Goal: Task Accomplishment & Management: Use online tool/utility

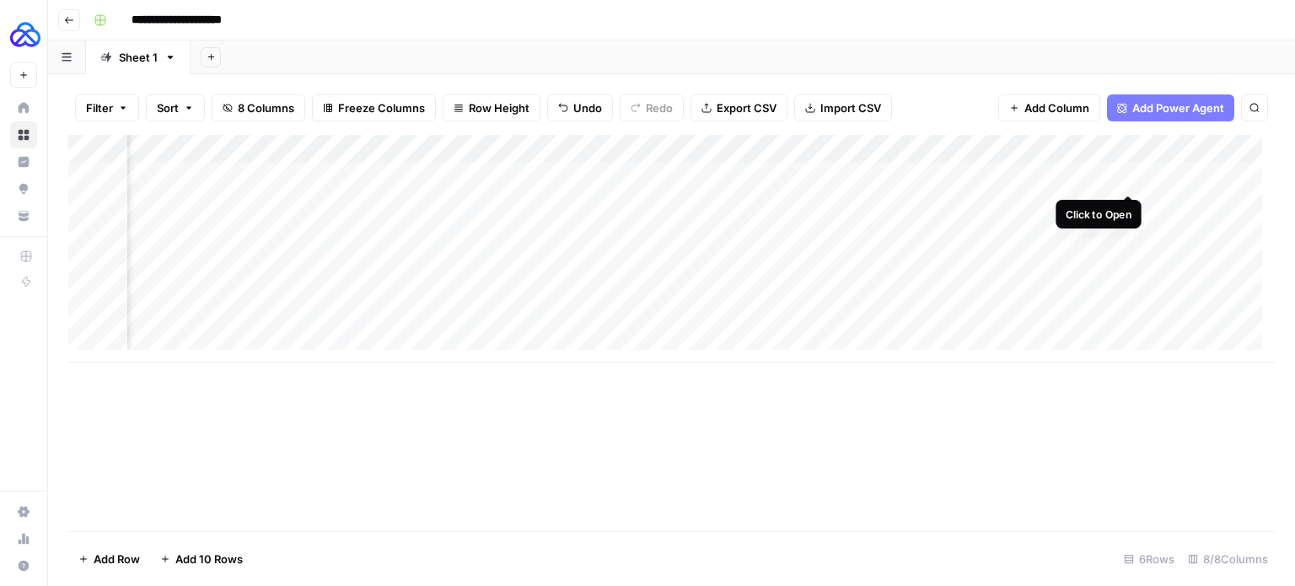
scroll to position [0, 584]
click at [1131, 177] on div "Add Column" at bounding box center [671, 249] width 1207 height 228
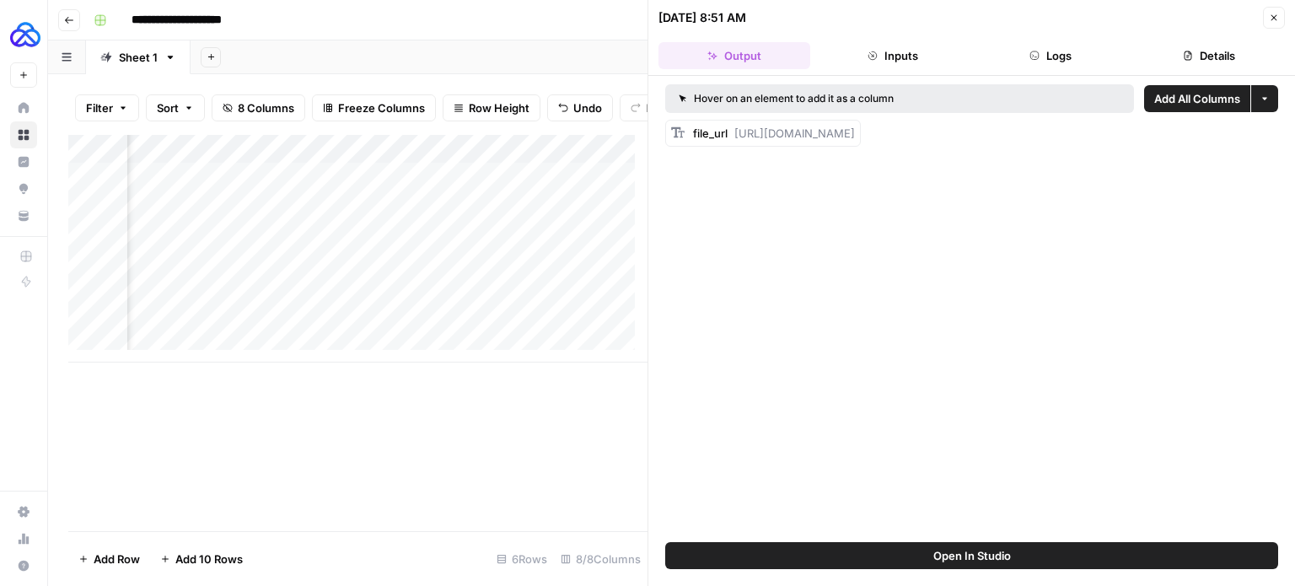
drag, startPoint x: 735, startPoint y: 129, endPoint x: 1270, endPoint y: 124, distance: 534.7
click at [1270, 124] on div "file_url [URL][DOMAIN_NAME]" at bounding box center [971, 133] width 613 height 27
copy span "[URL][DOMAIN_NAME]"
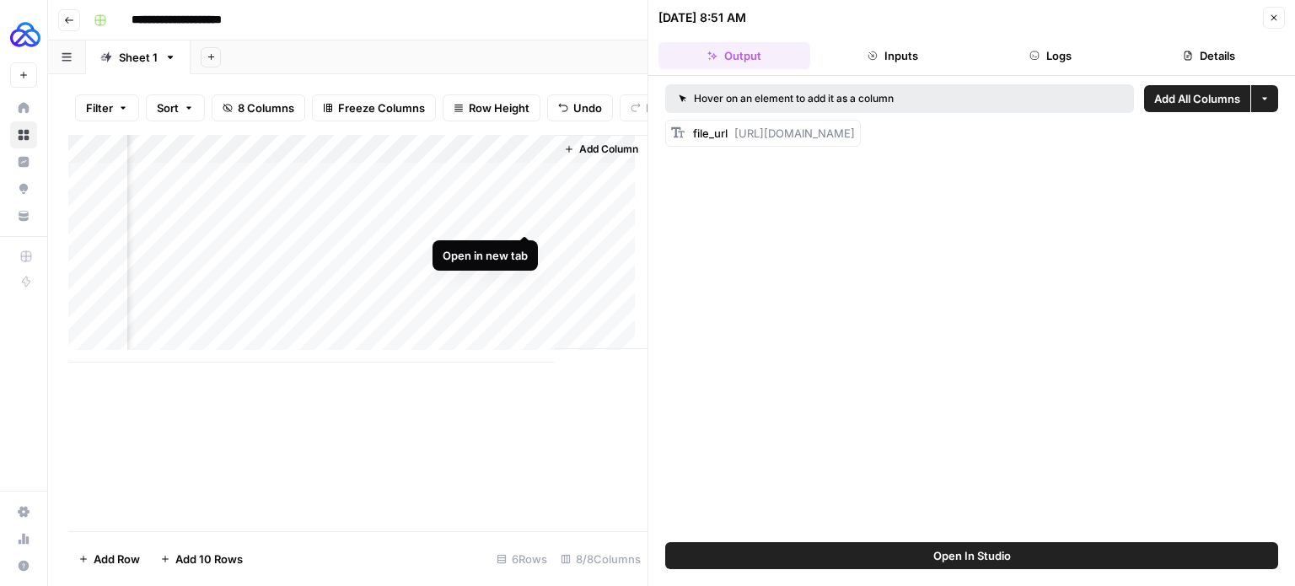
click at [518, 215] on div "Add Column" at bounding box center [357, 249] width 579 height 228
click at [527, 249] on div "Add Column" at bounding box center [357, 249] width 579 height 228
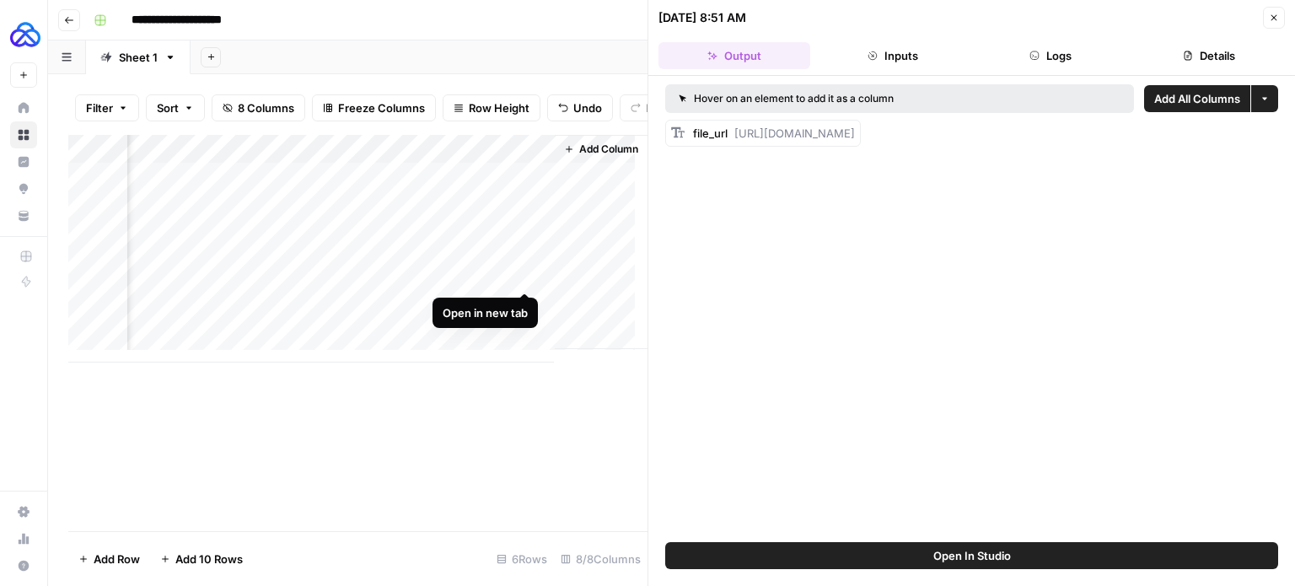
click at [526, 271] on div "Add Column" at bounding box center [357, 249] width 579 height 228
click at [519, 303] on div "Add Column" at bounding box center [357, 249] width 579 height 228
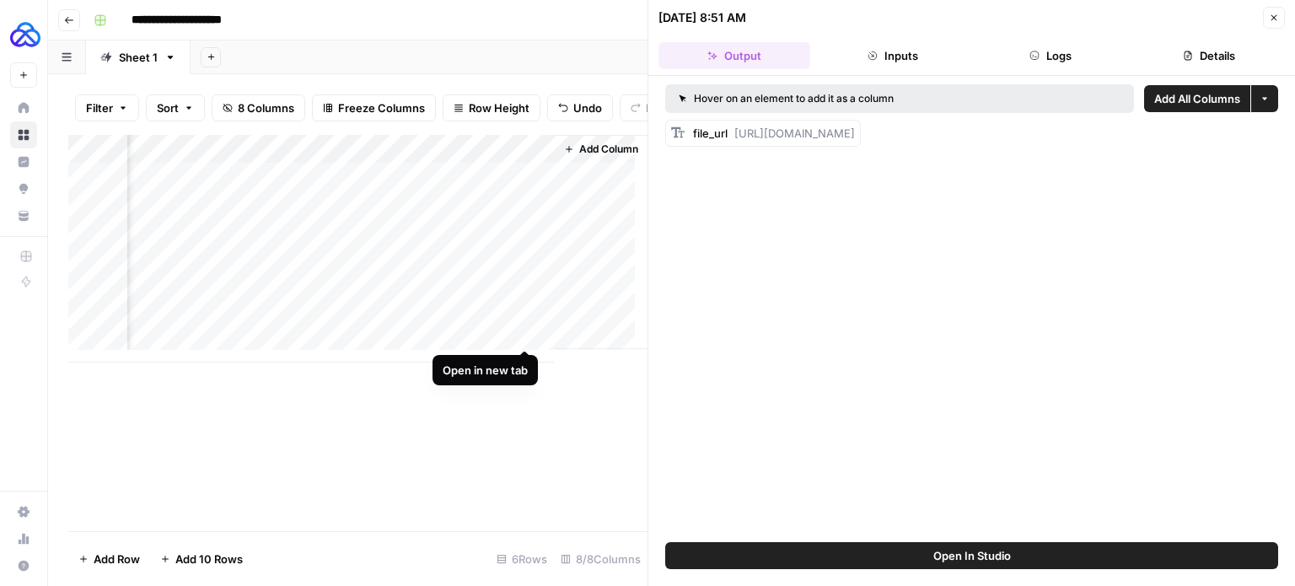
click at [523, 333] on div "Add Column" at bounding box center [357, 249] width 579 height 228
